Goal: Check status: Check status

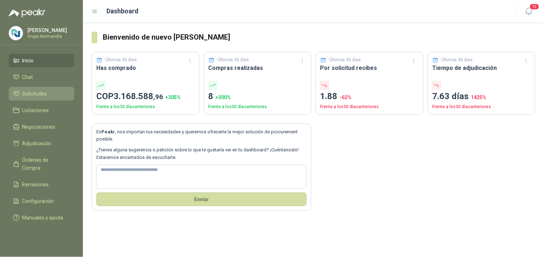
click at [31, 93] on span "Solicitudes" at bounding box center [34, 94] width 25 height 8
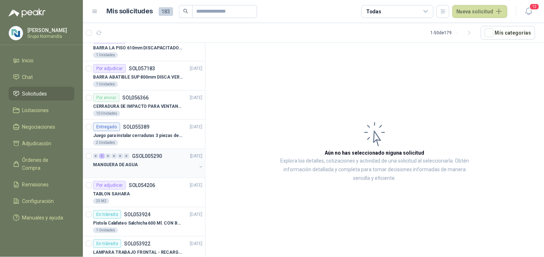
scroll to position [120, 0]
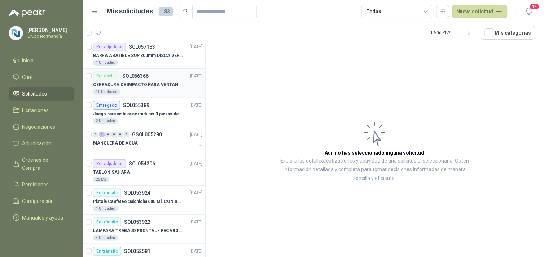
click at [150, 88] on div "CERRADURA DE IMPACTO PARA VENTANAS" at bounding box center [147, 84] width 109 height 9
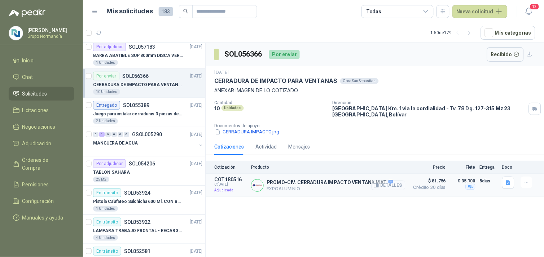
click at [384, 188] on button "Detalles" at bounding box center [389, 186] width 34 height 10
